Goal: Complete application form

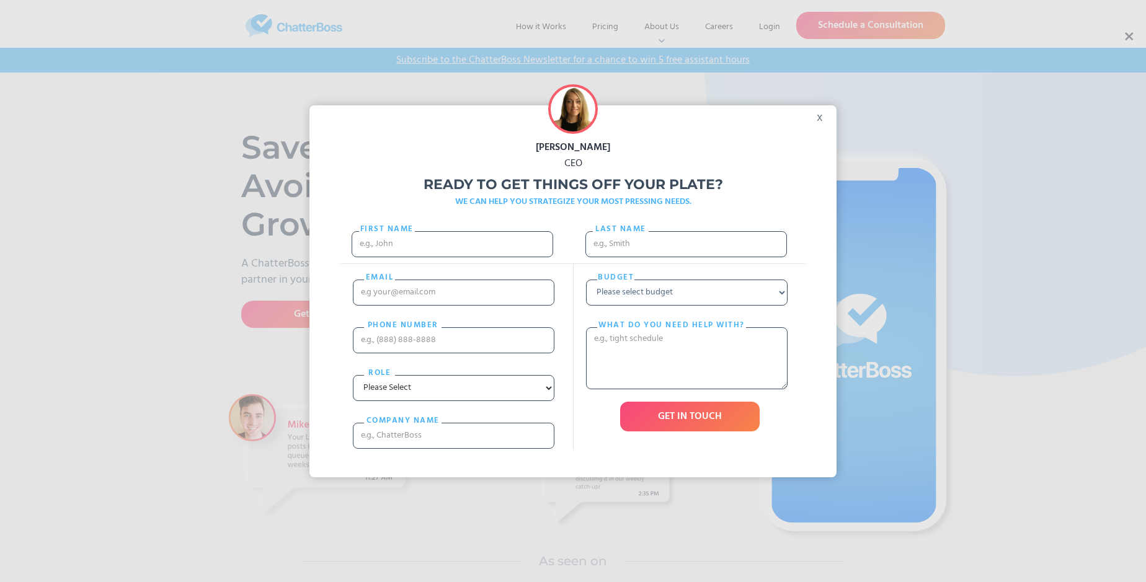
click at [1128, 37] on div "[PERSON_NAME] CEO Ready to get things off your plate? WE CAN HELP YOU STRATEGIZ…" at bounding box center [573, 291] width 1146 height 582
click at [452, 256] on input "First Name" at bounding box center [453, 244] width 202 height 26
type input "[PERSON_NAME]"
click at [686, 250] on input "Last name" at bounding box center [686, 244] width 202 height 26
type input "[PERSON_NAME]"
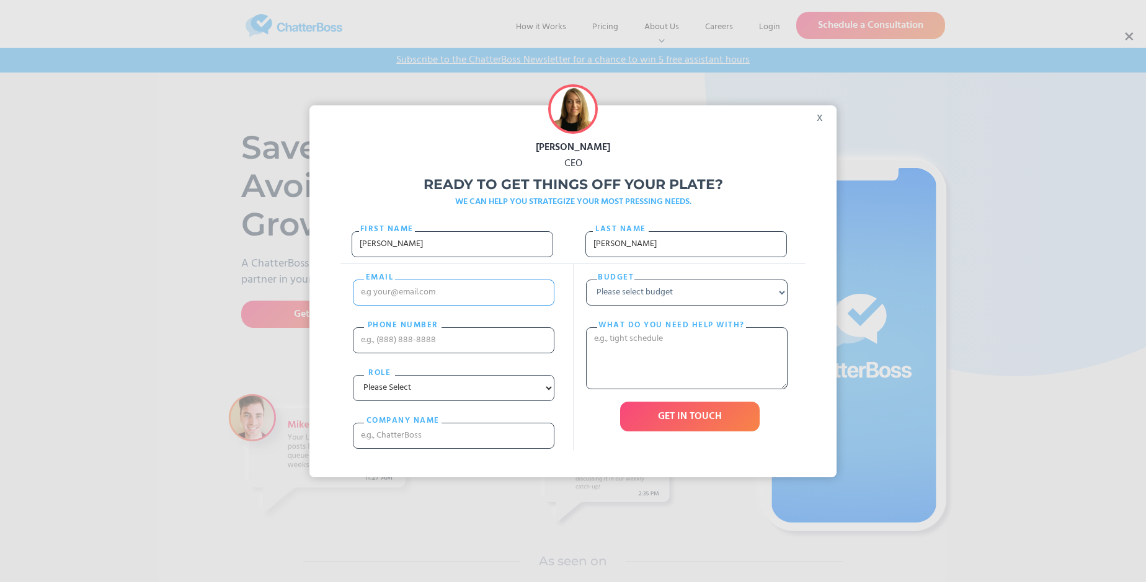
click at [453, 304] on input "email" at bounding box center [454, 293] width 202 height 26
type input "[EMAIL_ADDRESS][DOMAIN_NAME]"
click at [453, 352] on input "PHONE nUMBER" at bounding box center [454, 340] width 202 height 26
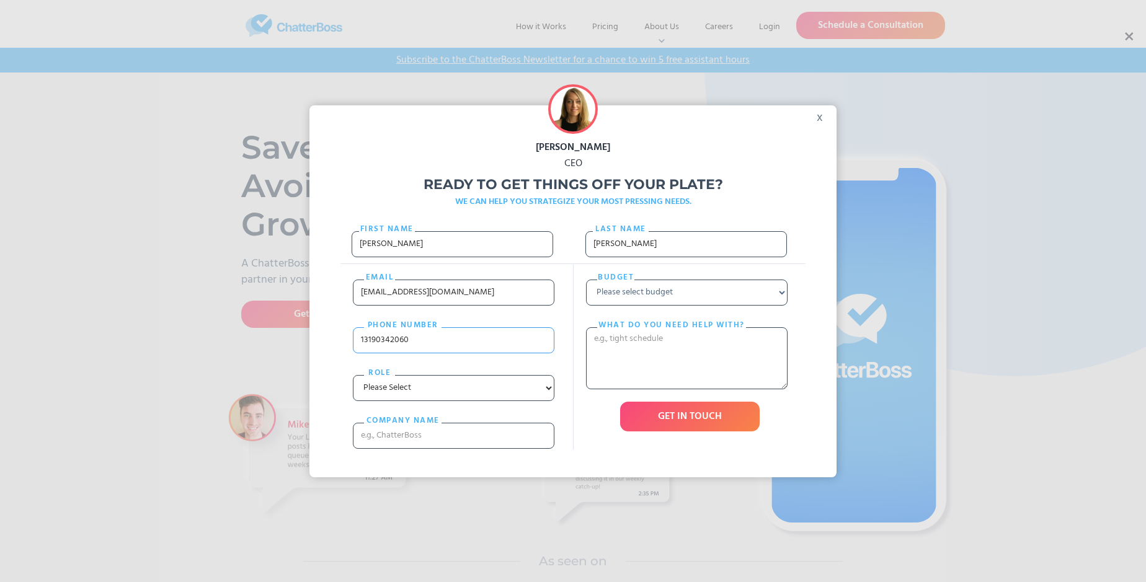
type input "13190342060"
click at [453, 449] on input "cOMPANY NAME" at bounding box center [454, 436] width 202 height 26
type input "Morar, [PERSON_NAME] and [PERSON_NAME]"
select select "Under $700"
click at [687, 383] on textarea "What do you need help with?" at bounding box center [687, 358] width 202 height 62
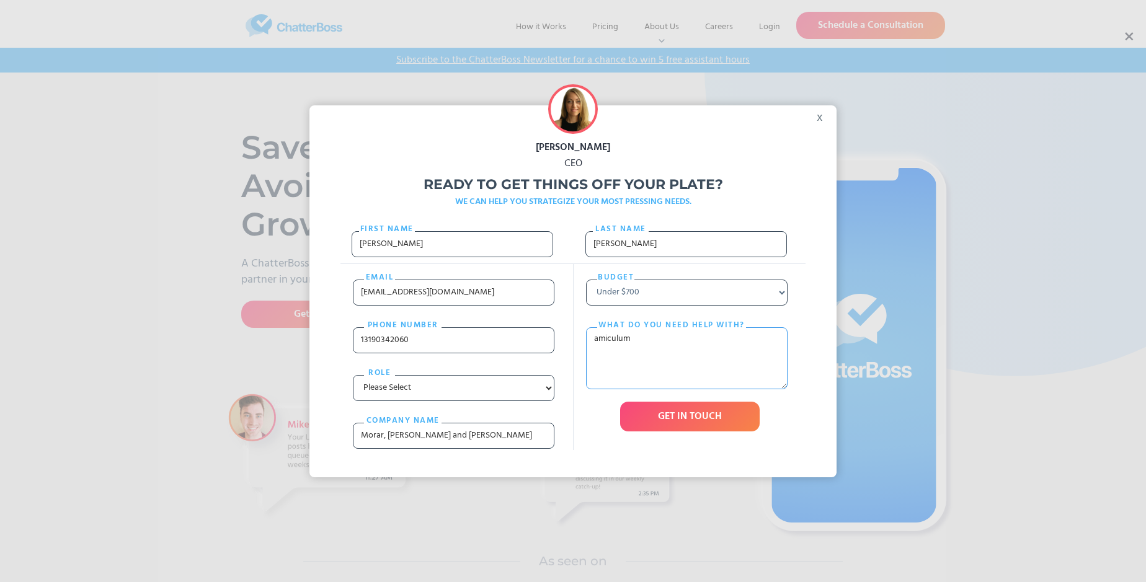
type textarea "amiculum"
click at [690, 432] on input "GET IN TOUCH" at bounding box center [690, 417] width 140 height 30
type input "Please wait..."
